Goal: Information Seeking & Learning: Check status

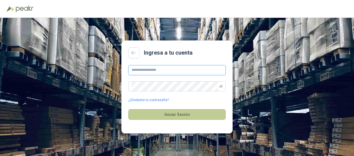
type input "**********"
click at [170, 115] on button "Iniciar Sesión" at bounding box center [176, 114] width 97 height 11
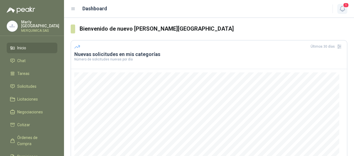
click at [341, 7] on icon "button" at bounding box center [342, 8] width 7 height 7
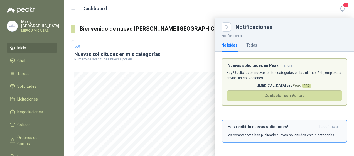
click at [249, 139] on button "¡Has recibido nuevas solicitudes! hace 1 hora Los compradores han publicado nue…" at bounding box center [284, 130] width 126 height 23
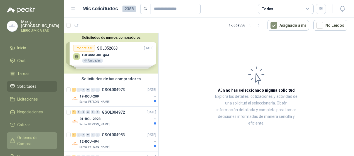
click at [39, 134] on span "Órdenes de Compra" at bounding box center [34, 140] width 35 height 12
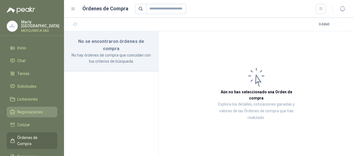
click at [46, 111] on li "Negociaciones" at bounding box center [32, 112] width 44 height 6
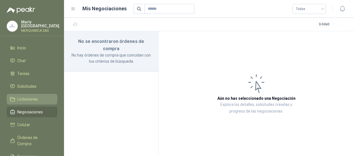
click at [46, 99] on li "Licitaciones" at bounding box center [32, 99] width 44 height 6
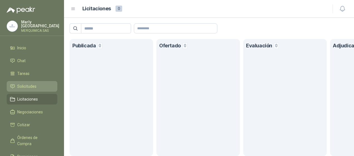
click at [45, 88] on link "Solicitudes" at bounding box center [32, 86] width 51 height 11
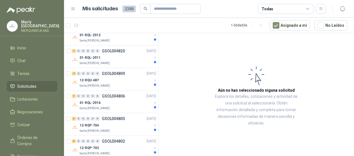
scroll to position [981, 0]
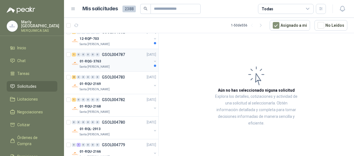
click at [127, 52] on div "1 0 0 0 0 0 GSOL004787 [DATE]" at bounding box center [114, 54] width 85 height 7
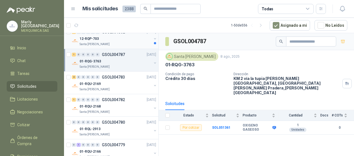
click at [129, 42] on div "Santa [PERSON_NAME]" at bounding box center [115, 44] width 72 height 4
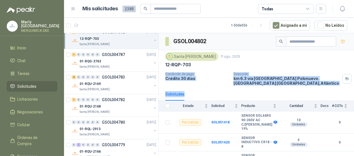
drag, startPoint x: 349, startPoint y: 62, endPoint x: 352, endPoint y: 93, distance: 31.3
click at [352, 93] on section "GSOL004802 [GEOGRAPHIC_DATA][PERSON_NAME] 11 ago, 2025 12-RQP-703 Condición de …" at bounding box center [255, 95] width 195 height 125
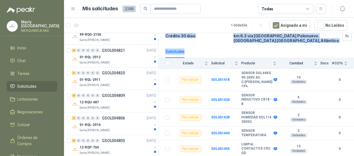
scroll to position [839, 0]
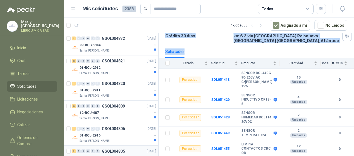
click at [124, 154] on div "12-RQP-704" at bounding box center [115, 157] width 72 height 7
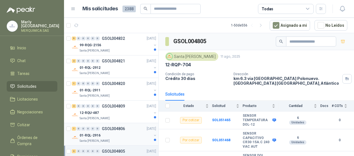
click at [125, 138] on div "Santa [PERSON_NAME]" at bounding box center [115, 140] width 72 height 4
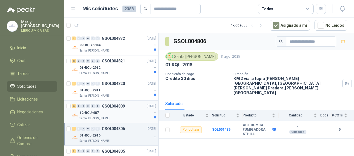
click at [126, 116] on div "Santa [PERSON_NAME]" at bounding box center [115, 118] width 72 height 4
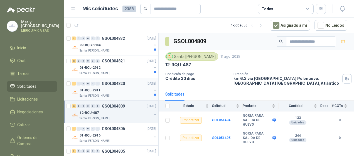
click at [127, 89] on div "01-RQL-2911" at bounding box center [115, 90] width 72 height 7
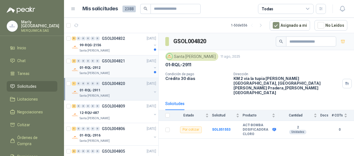
click at [123, 60] on div "2 0 0 0 0 0 GSOL004821 [DATE]" at bounding box center [114, 61] width 85 height 7
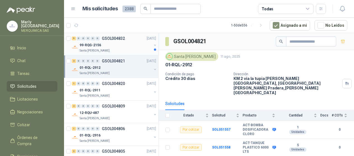
click at [123, 42] on div "99-RQG-2156" at bounding box center [115, 45] width 72 height 7
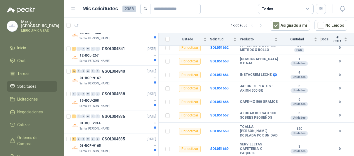
scroll to position [709, 0]
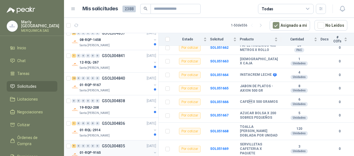
click at [126, 149] on div "01-RQP-9165" at bounding box center [115, 152] width 72 height 7
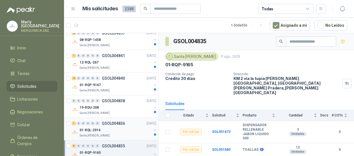
click at [125, 126] on div "01-RQL-2914" at bounding box center [115, 129] width 72 height 7
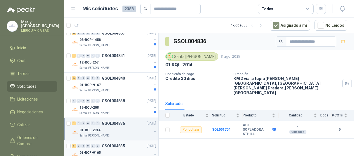
click at [128, 143] on div "9 0 0 0 0 0 GSOL004835 [DATE]" at bounding box center [114, 145] width 85 height 7
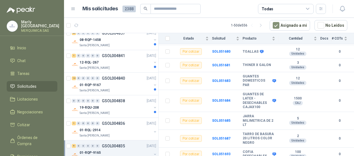
scroll to position [108, 0]
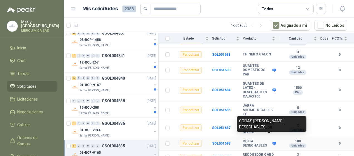
click at [272, 141] on icon at bounding box center [274, 142] width 4 height 3
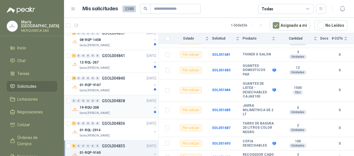
click at [122, 99] on p "GSOL004838" at bounding box center [113, 101] width 23 height 4
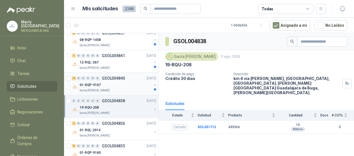
click at [120, 81] on div "01-RQP-9167" at bounding box center [115, 84] width 72 height 7
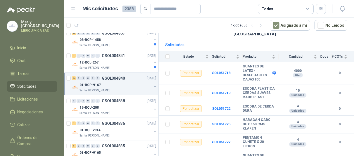
scroll to position [10, 0]
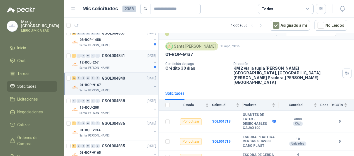
click at [118, 59] on div "12-RQL-267" at bounding box center [115, 62] width 72 height 7
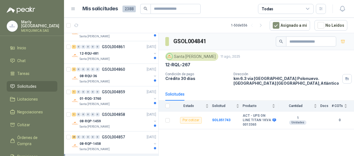
scroll to position [599, 0]
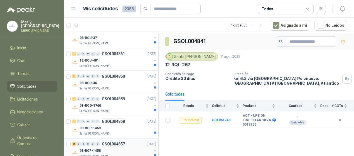
click at [119, 147] on div "08-RQP-1458" at bounding box center [115, 150] width 72 height 7
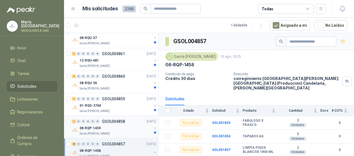
click at [120, 125] on div "08-RQP-1459" at bounding box center [115, 128] width 72 height 7
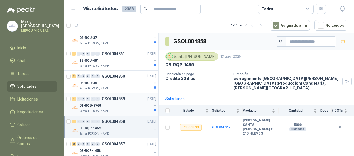
click at [123, 104] on div "01-RQG-3760" at bounding box center [115, 105] width 72 height 7
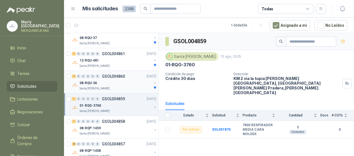
click at [124, 76] on div "2 0 0 0 0 0 GSOL004860 [DATE]" at bounding box center [114, 76] width 85 height 7
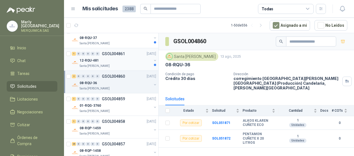
click at [125, 53] on div "1 0 0 0 0 0 GSOL004861 [DATE]" at bounding box center [114, 53] width 85 height 7
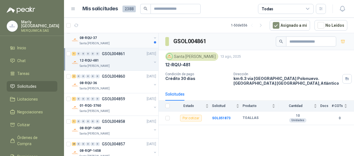
click at [130, 42] on div "Santa [PERSON_NAME]" at bounding box center [115, 43] width 72 height 4
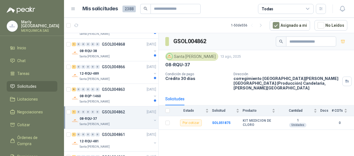
scroll to position [516, 0]
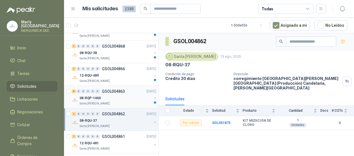
click at [130, 97] on div "08-RQP-1460" at bounding box center [115, 97] width 72 height 7
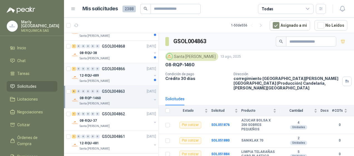
click at [124, 79] on div "Santa [PERSON_NAME]" at bounding box center [115, 81] width 72 height 4
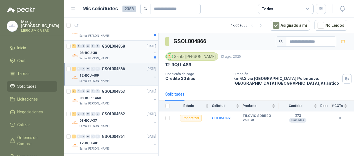
click at [127, 56] on div "Santa [PERSON_NAME]" at bounding box center [115, 58] width 72 height 4
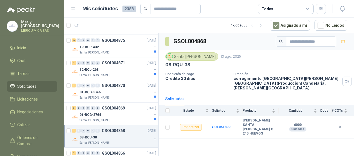
scroll to position [414, 0]
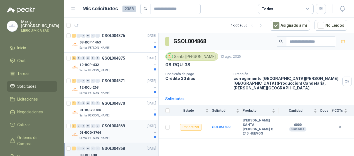
click at [122, 126] on div "3 0 0 0 0 0 GSOL004869 [DATE]" at bounding box center [114, 125] width 85 height 7
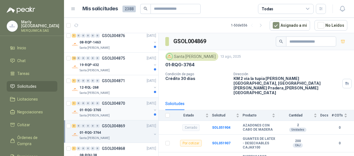
click at [123, 113] on div "Santa [PERSON_NAME]" at bounding box center [115, 115] width 72 height 4
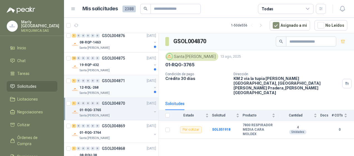
click at [125, 88] on div "12-RQL-268" at bounding box center [115, 87] width 72 height 7
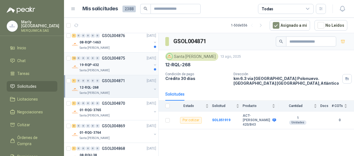
click at [125, 61] on div "19-RQP-432" at bounding box center [115, 64] width 72 height 7
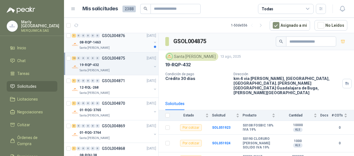
click at [126, 43] on div "08-RQP-1463" at bounding box center [115, 42] width 72 height 7
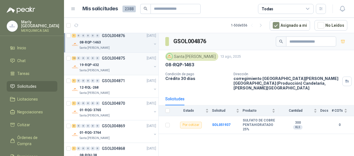
click at [127, 63] on div "19-RQP-432" at bounding box center [115, 64] width 72 height 7
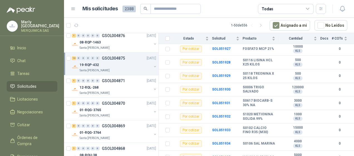
scroll to position [155, 0]
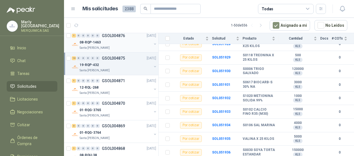
click at [137, 46] on div "Santa [PERSON_NAME]" at bounding box center [115, 48] width 72 height 4
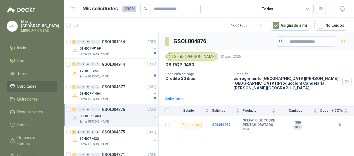
scroll to position [334, 0]
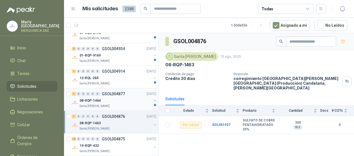
click at [115, 101] on div "08-RQP-1464" at bounding box center [115, 100] width 72 height 7
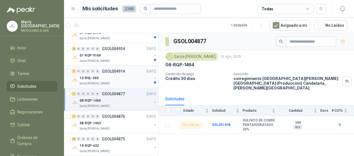
click at [123, 76] on div "12-RQL-265" at bounding box center [115, 77] width 72 height 7
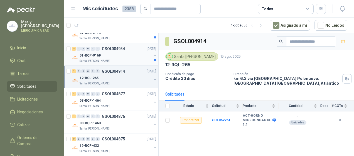
click at [126, 56] on div "01-RQP-9169" at bounding box center [115, 55] width 72 height 7
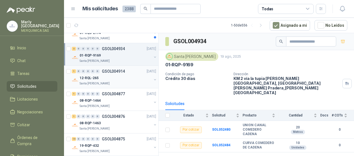
click at [130, 74] on div "12-RQL-265" at bounding box center [115, 77] width 72 height 7
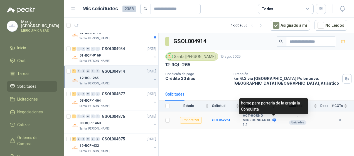
click at [275, 120] on icon at bounding box center [274, 120] width 4 height 4
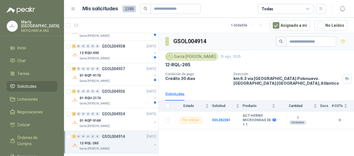
scroll to position [253, 0]
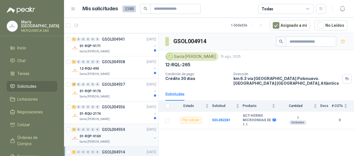
click at [115, 131] on div "2 0 0 0 0 0 GSOL004934 [DATE]" at bounding box center [114, 129] width 85 height 7
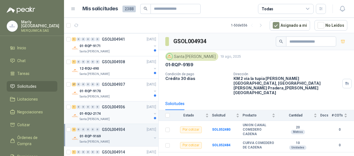
click at [119, 115] on div "01-RQU-2174" at bounding box center [115, 113] width 72 height 7
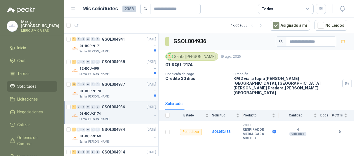
click at [122, 88] on div "01-RQP-9170" at bounding box center [115, 91] width 72 height 7
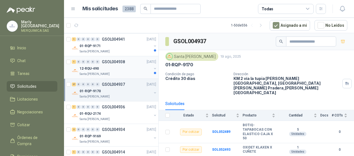
click at [122, 68] on div "12-RQU-490" at bounding box center [115, 68] width 72 height 7
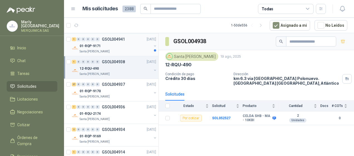
click at [124, 45] on div "01-RQP-9171" at bounding box center [115, 46] width 72 height 7
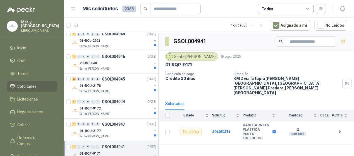
scroll to position [140, 0]
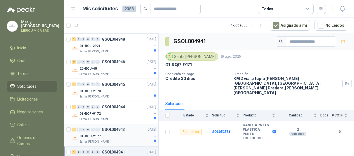
click at [121, 130] on p "GSOL004943" at bounding box center [113, 129] width 23 height 4
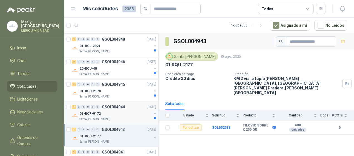
click at [119, 110] on div "01-RQP-9172" at bounding box center [115, 113] width 72 height 7
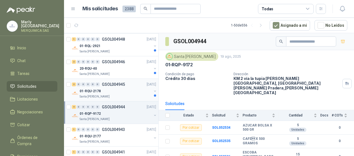
click at [119, 92] on div "01-RQU-2178" at bounding box center [115, 91] width 72 height 7
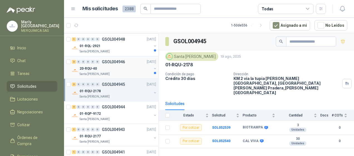
click at [121, 67] on div "20-RQU-40" at bounding box center [115, 68] width 72 height 7
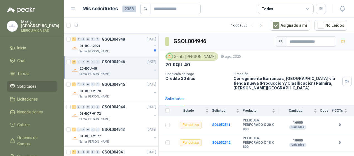
click at [125, 45] on div "01-RQL-2921" at bounding box center [115, 46] width 72 height 7
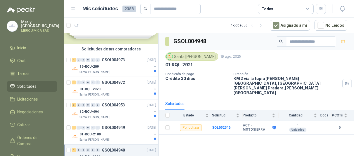
scroll to position [39, 0]
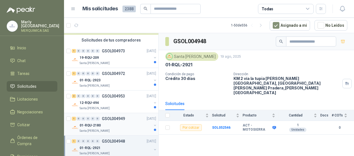
click at [118, 115] on div "1 0 0 0 0 0 GSOL004949 [DATE]" at bounding box center [114, 118] width 85 height 7
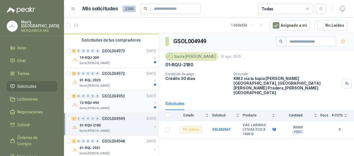
click at [121, 102] on div "12-RQU-494" at bounding box center [115, 102] width 72 height 7
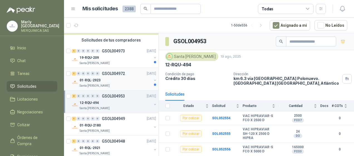
click at [123, 74] on p "GSOL004972" at bounding box center [113, 73] width 23 height 4
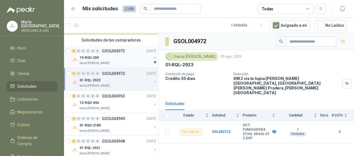
click at [127, 58] on div "19-RQU-209" at bounding box center [115, 57] width 72 height 7
